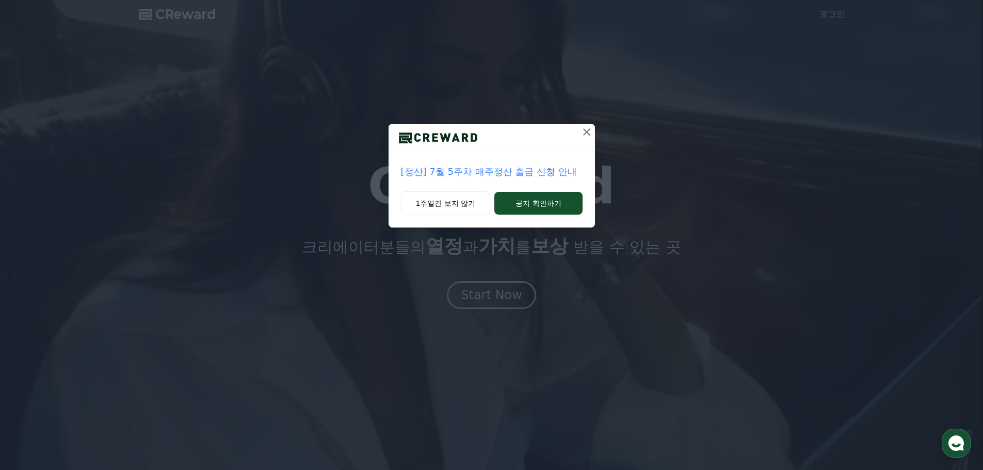
click at [588, 129] on icon at bounding box center [586, 132] width 12 height 12
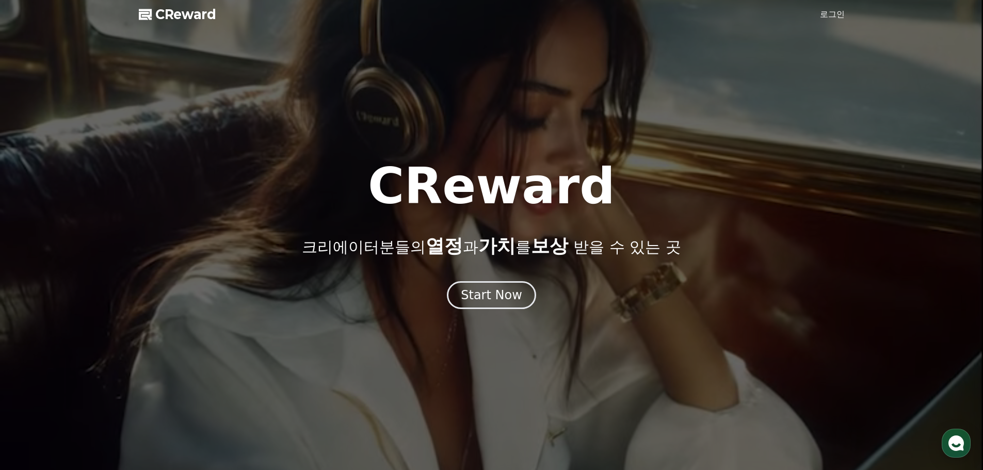
click at [843, 15] on link "로그인" at bounding box center [832, 14] width 25 height 12
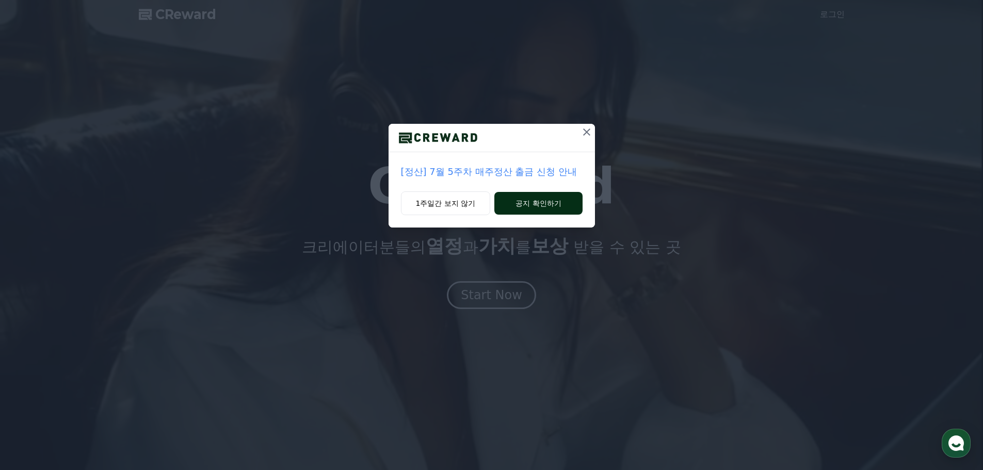
click at [529, 208] on button "공지 확인하기" at bounding box center [538, 203] width 88 height 23
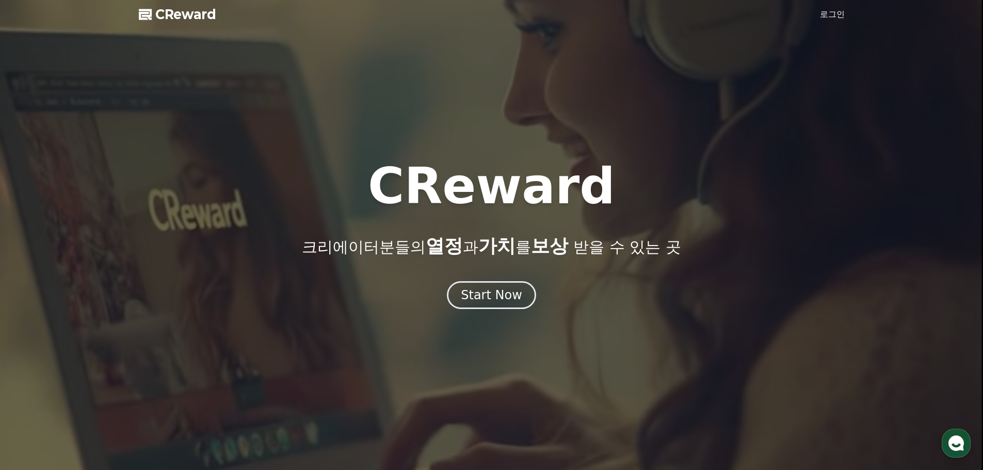
click at [830, 14] on link "로그인" at bounding box center [832, 14] width 25 height 12
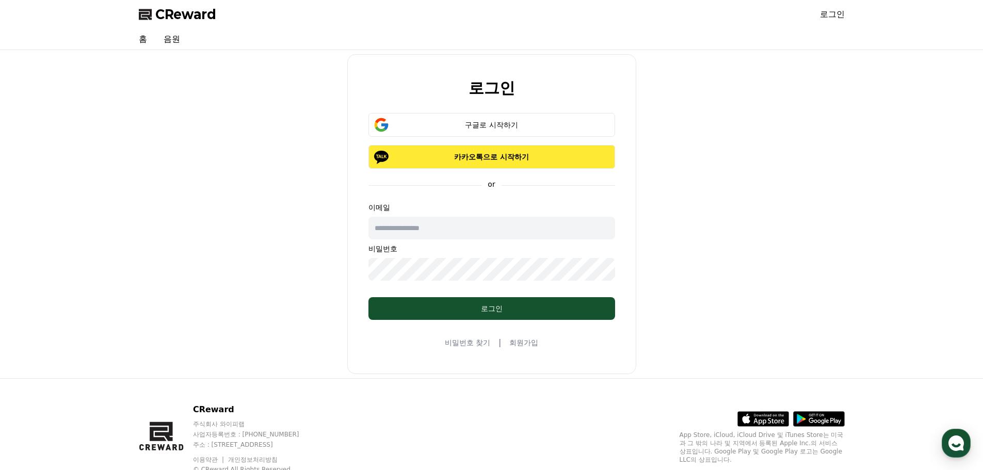
click at [513, 159] on p "카카오톡으로 시작하기" at bounding box center [491, 157] width 217 height 10
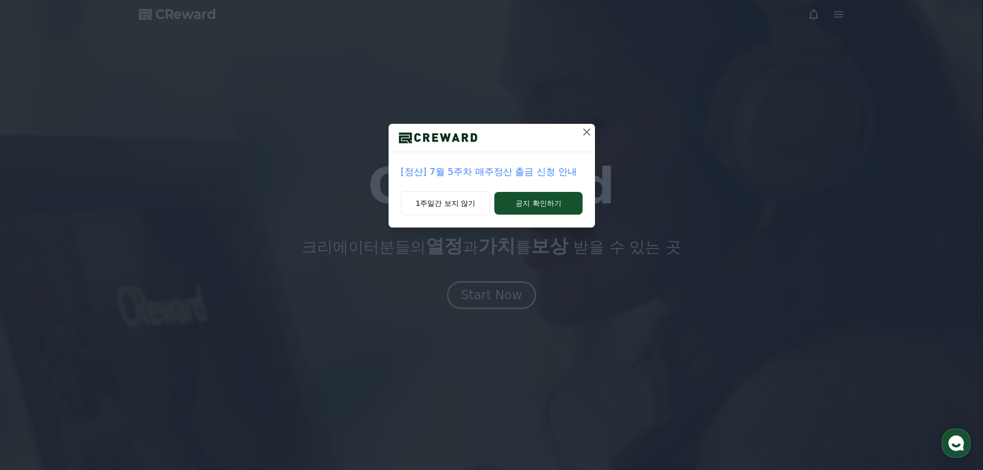
click at [587, 127] on icon at bounding box center [586, 132] width 12 height 12
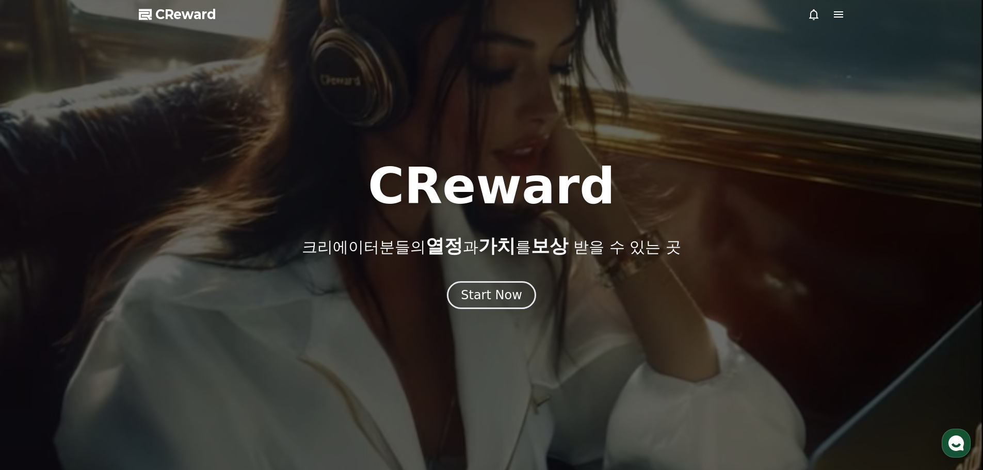
click at [836, 14] on icon at bounding box center [838, 14] width 9 height 6
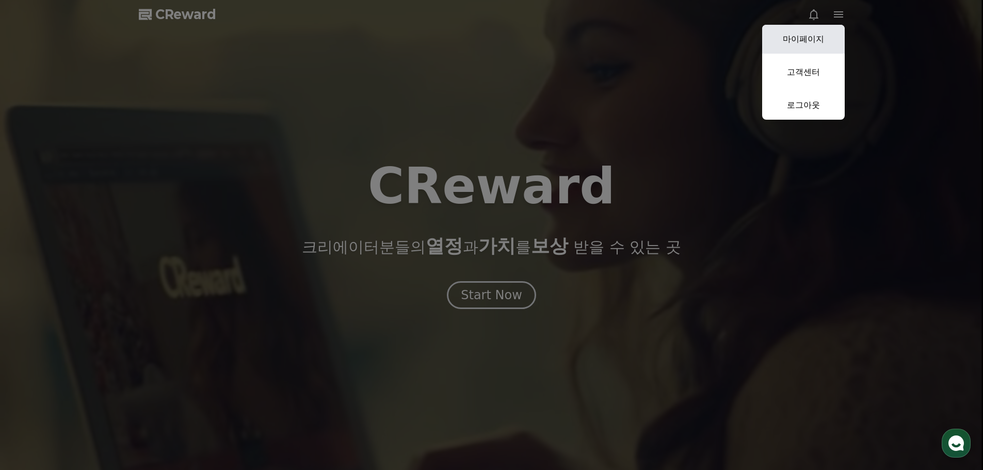
click at [817, 36] on link "마이페이지" at bounding box center [803, 39] width 83 height 29
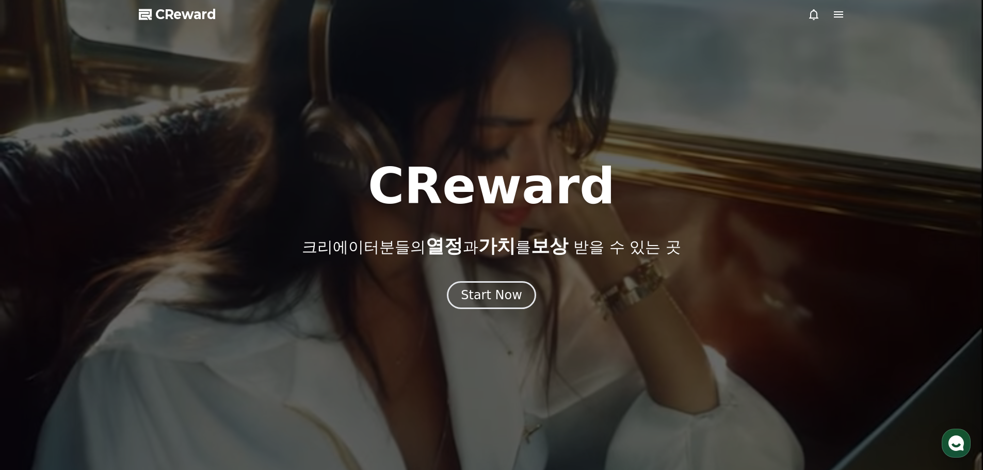
select select "**********"
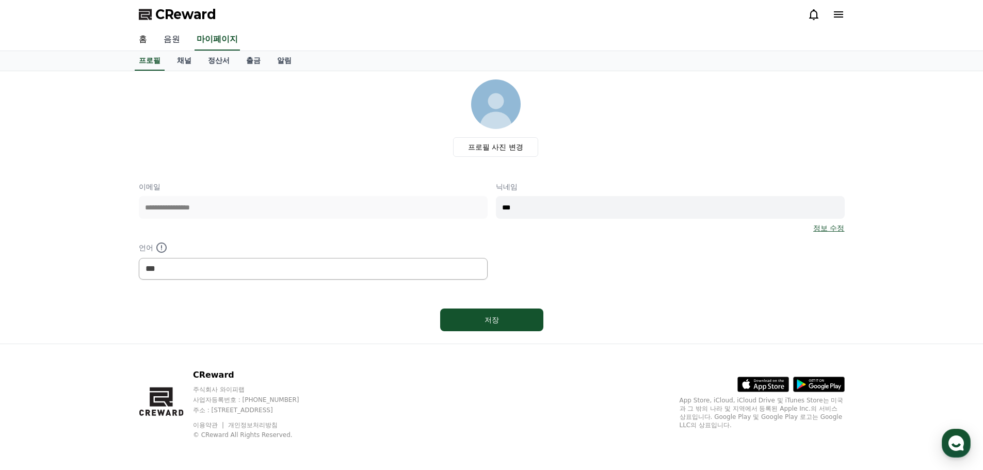
click at [173, 41] on link "음원" at bounding box center [171, 40] width 33 height 22
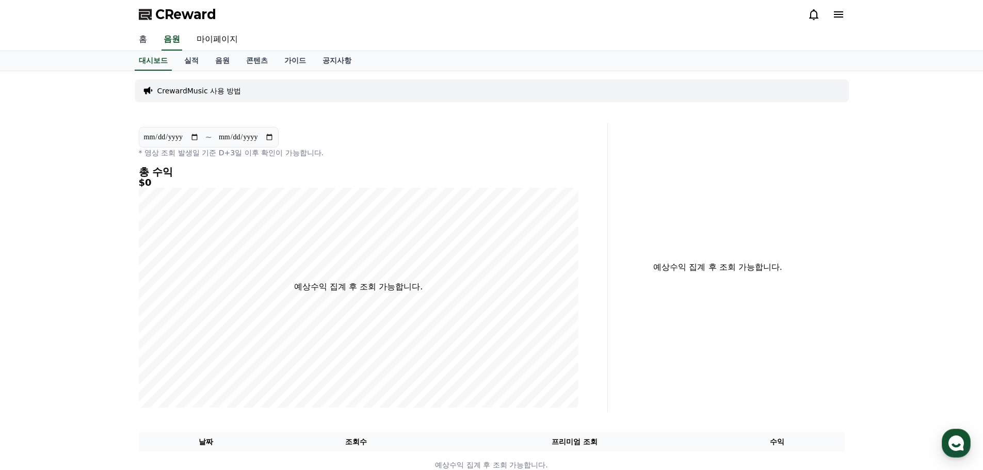
click at [135, 38] on link "홈" at bounding box center [143, 40] width 25 height 22
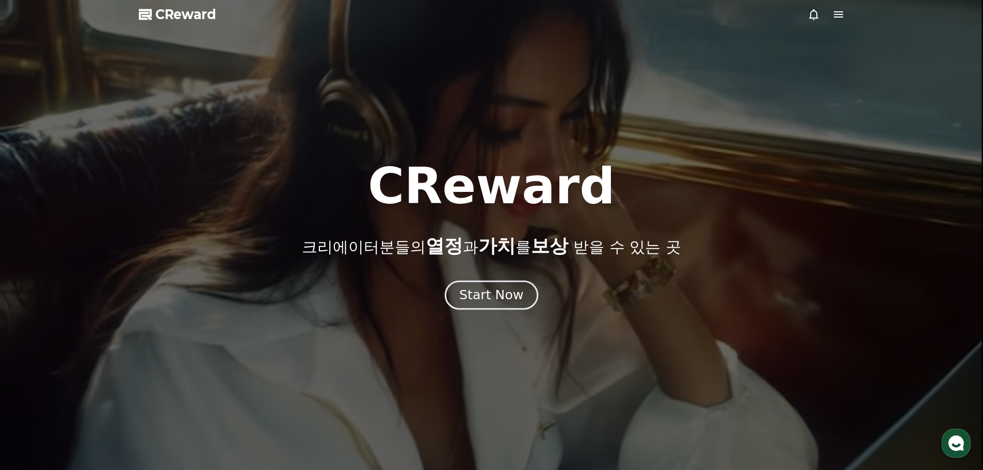
click at [493, 283] on button "Start Now" at bounding box center [491, 294] width 93 height 29
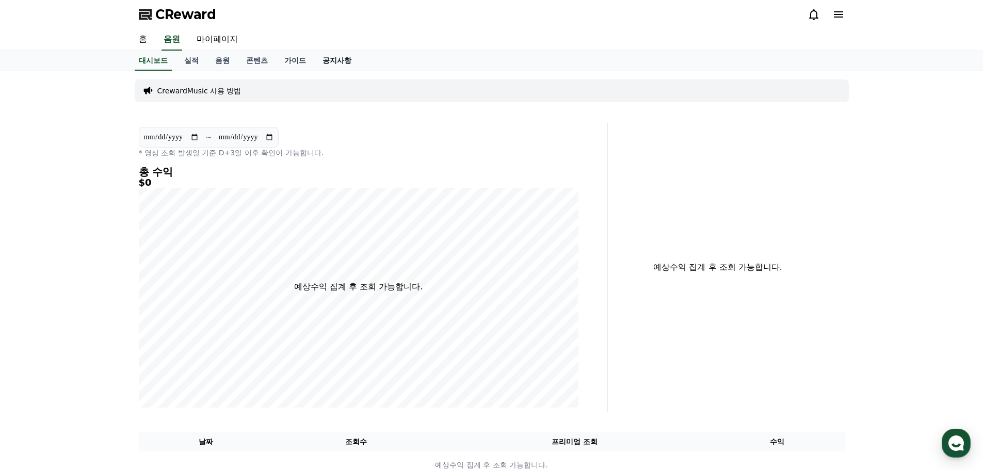
click at [337, 60] on link "공지사항" at bounding box center [336, 61] width 45 height 20
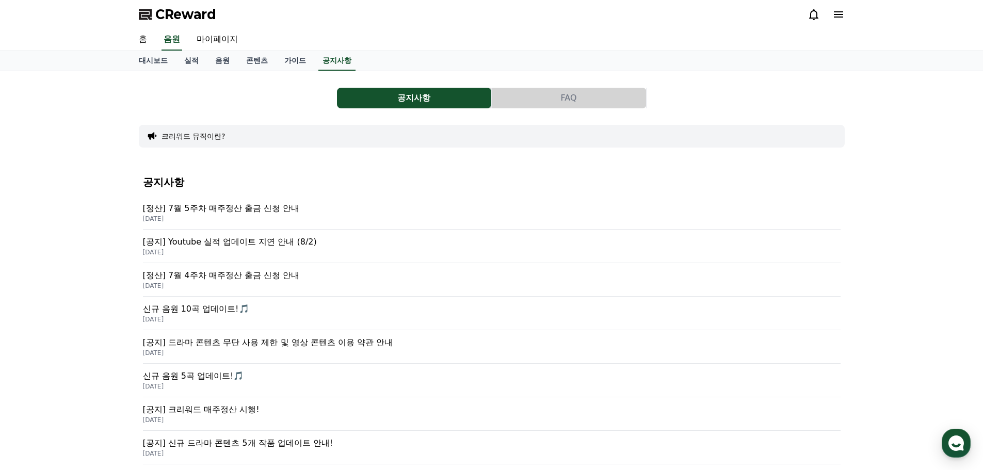
click at [316, 342] on p "[공지] 드라마 콘텐츠 무단 사용 제한 및 영상 콘텐츠 이용 약관 안내" at bounding box center [492, 342] width 698 height 12
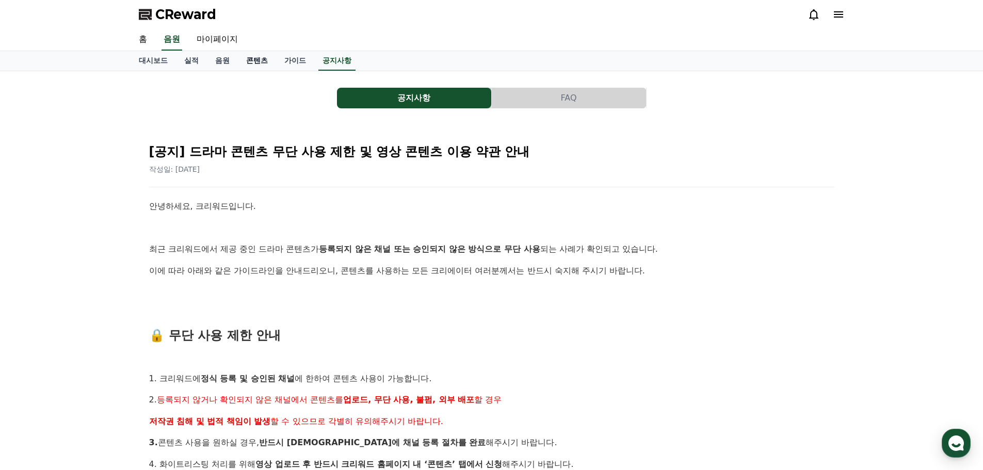
click at [263, 58] on link "콘텐츠" at bounding box center [257, 61] width 38 height 20
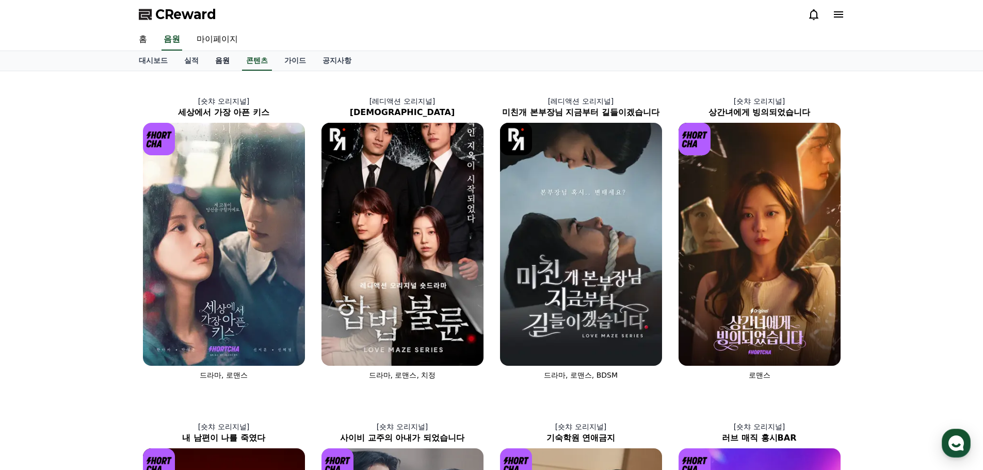
click at [231, 57] on link "음원" at bounding box center [222, 61] width 31 height 20
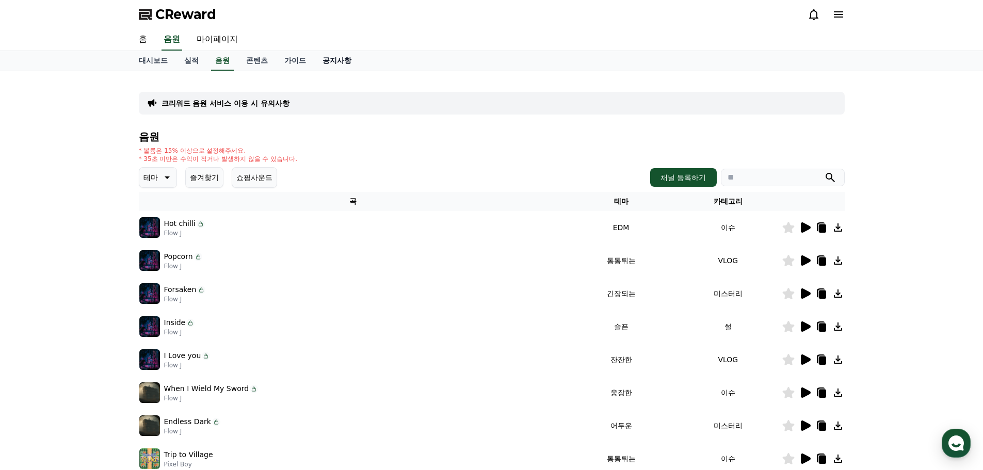
click at [327, 57] on link "공지사항" at bounding box center [336, 61] width 45 height 20
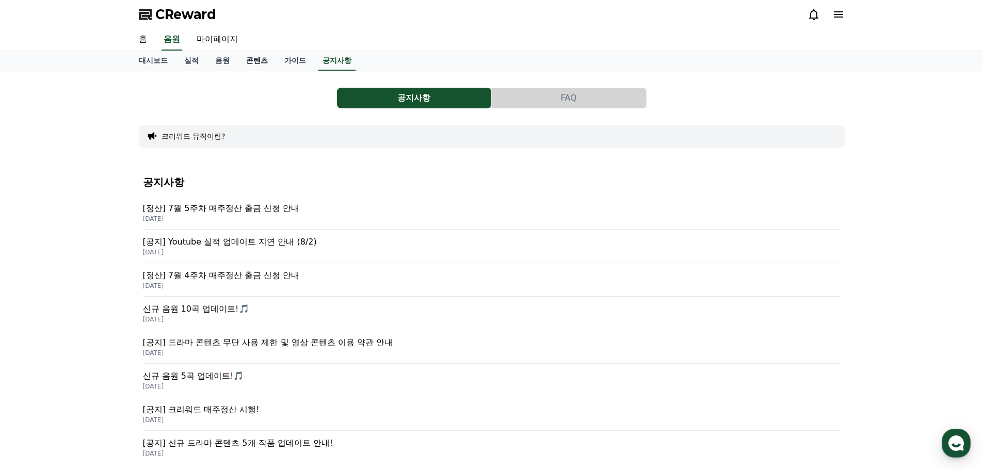
click at [248, 60] on link "콘텐츠" at bounding box center [257, 61] width 38 height 20
